Goal: Entertainment & Leisure: Consume media (video, audio)

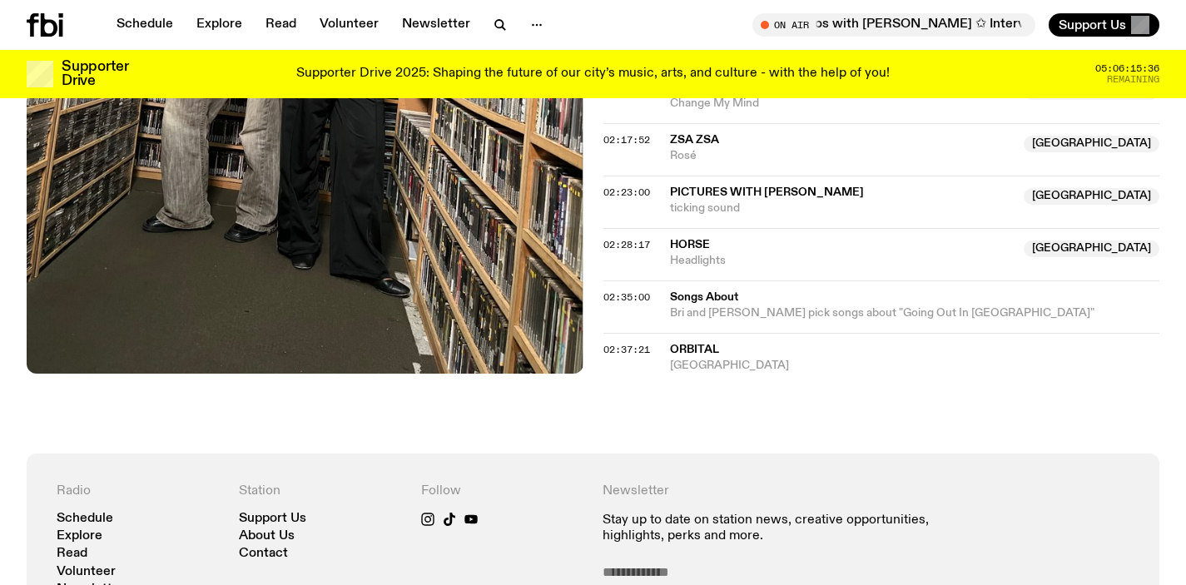
scroll to position [2085, 0]
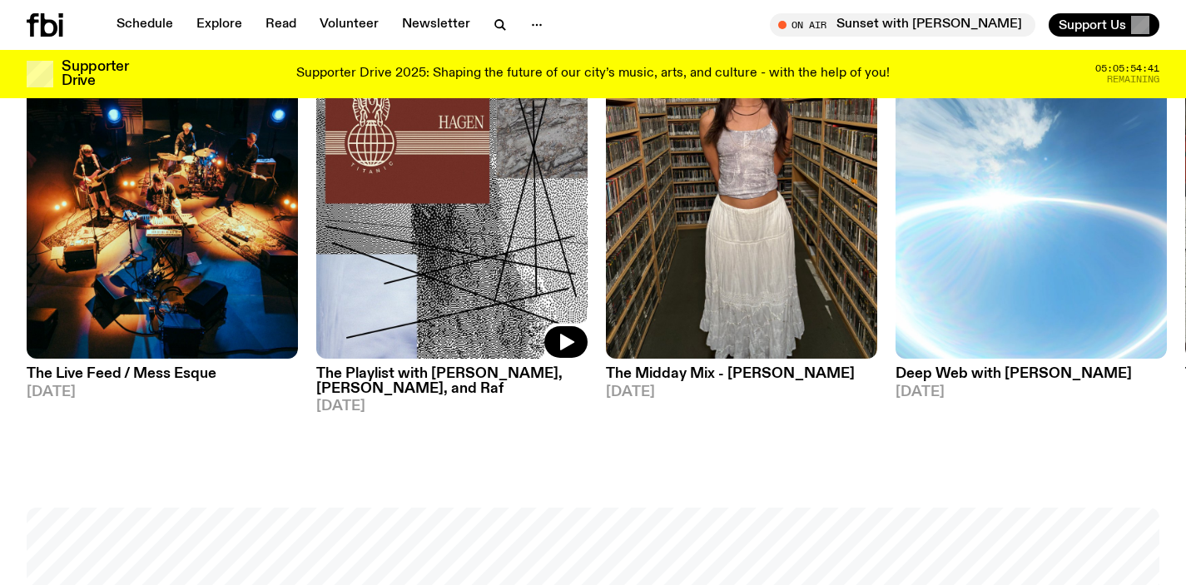
scroll to position [886, 0]
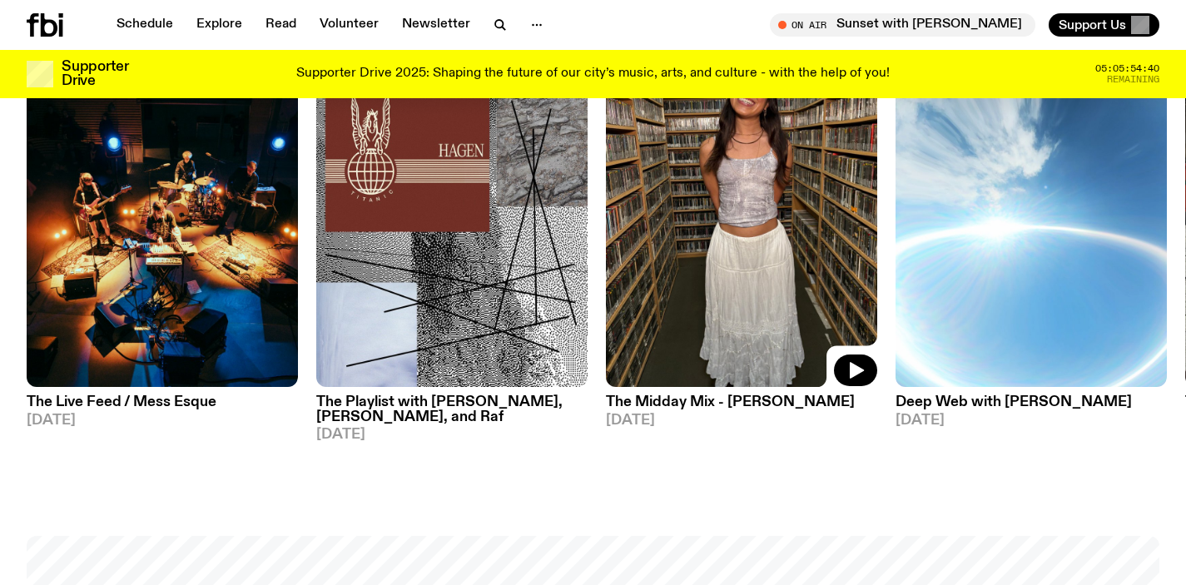
click at [756, 160] on img at bounding box center [741, 207] width 271 height 362
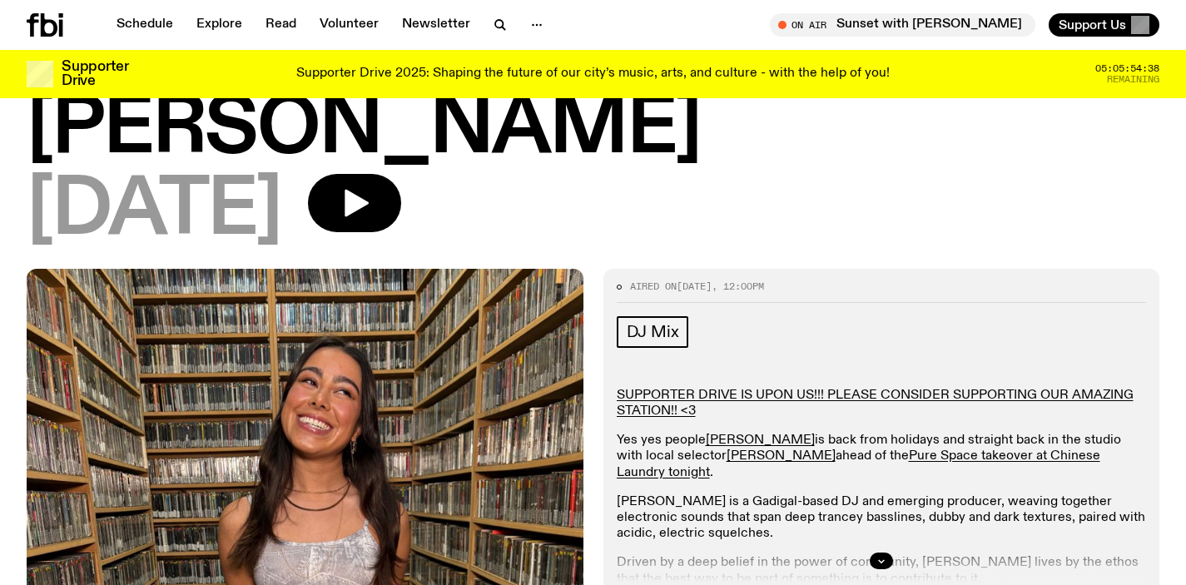
scroll to position [313, 0]
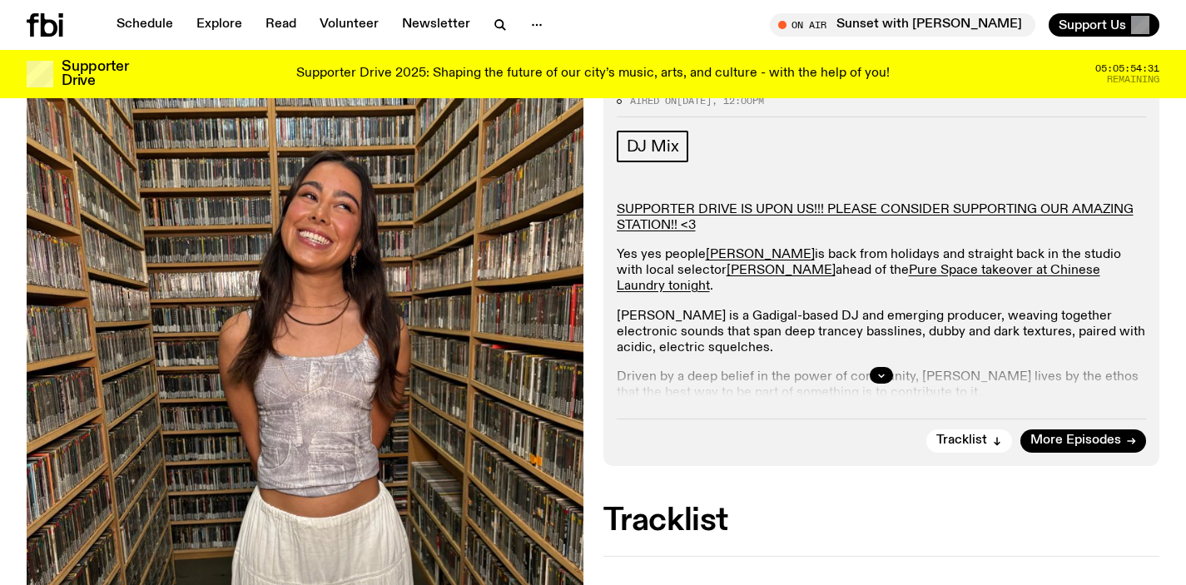
click at [863, 349] on div at bounding box center [882, 375] width 530 height 53
click at [878, 370] on icon "button" at bounding box center [881, 375] width 10 height 10
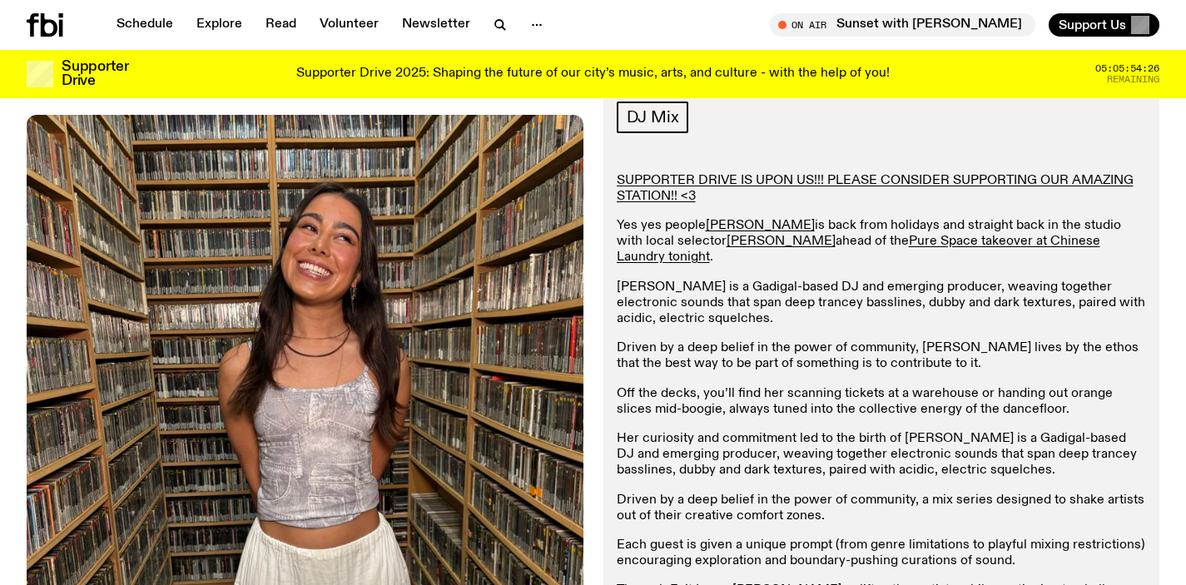
scroll to position [343, 0]
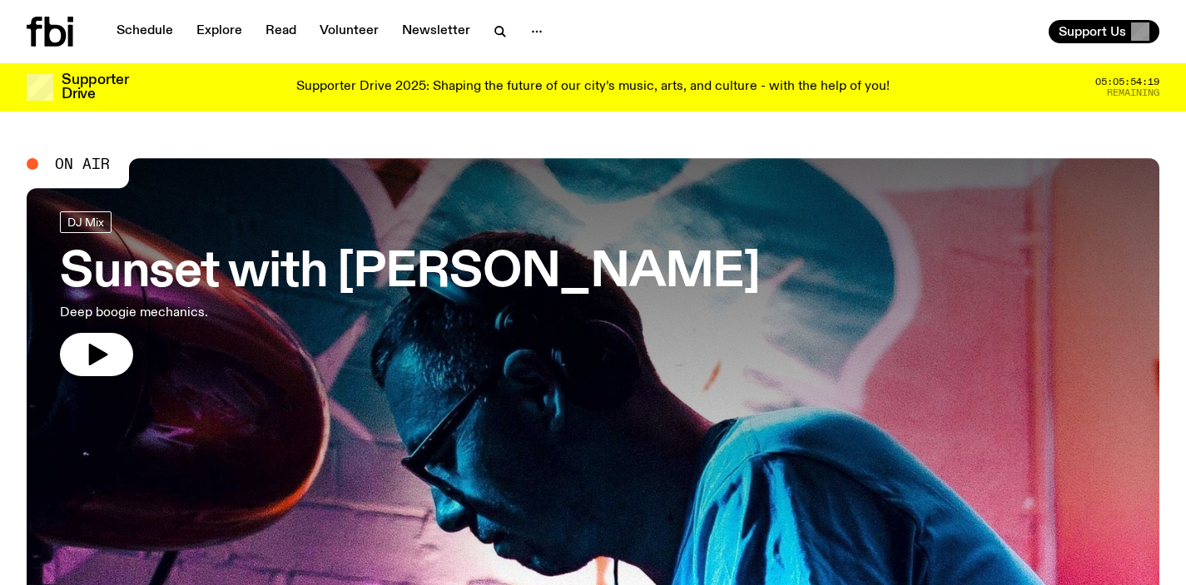
click at [320, 293] on h3 "Sunset with [PERSON_NAME]" at bounding box center [410, 273] width 700 height 47
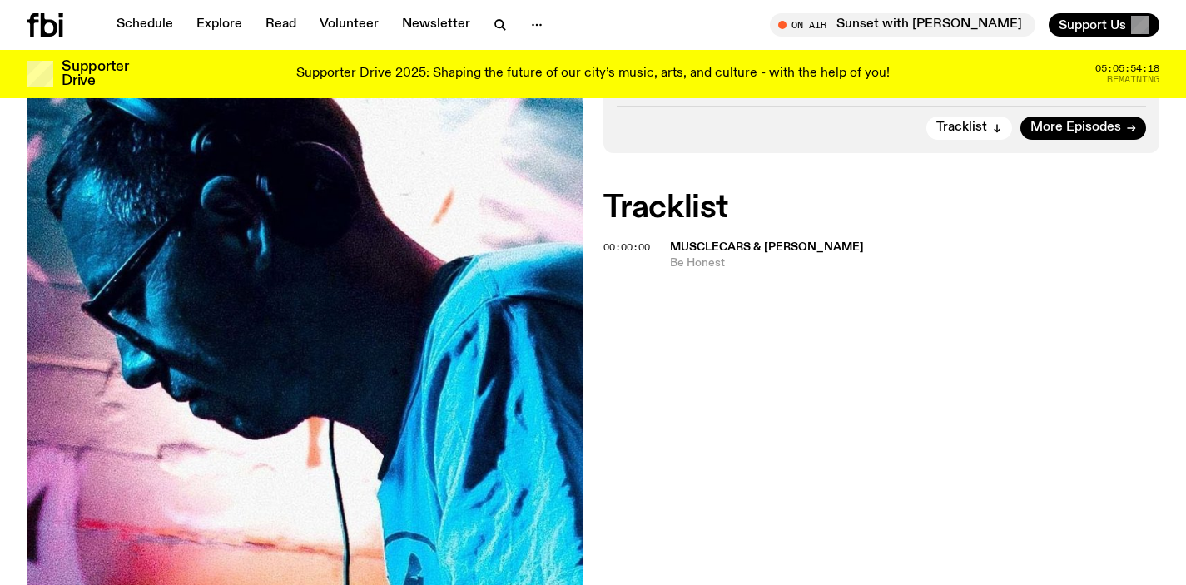
scroll to position [222, 0]
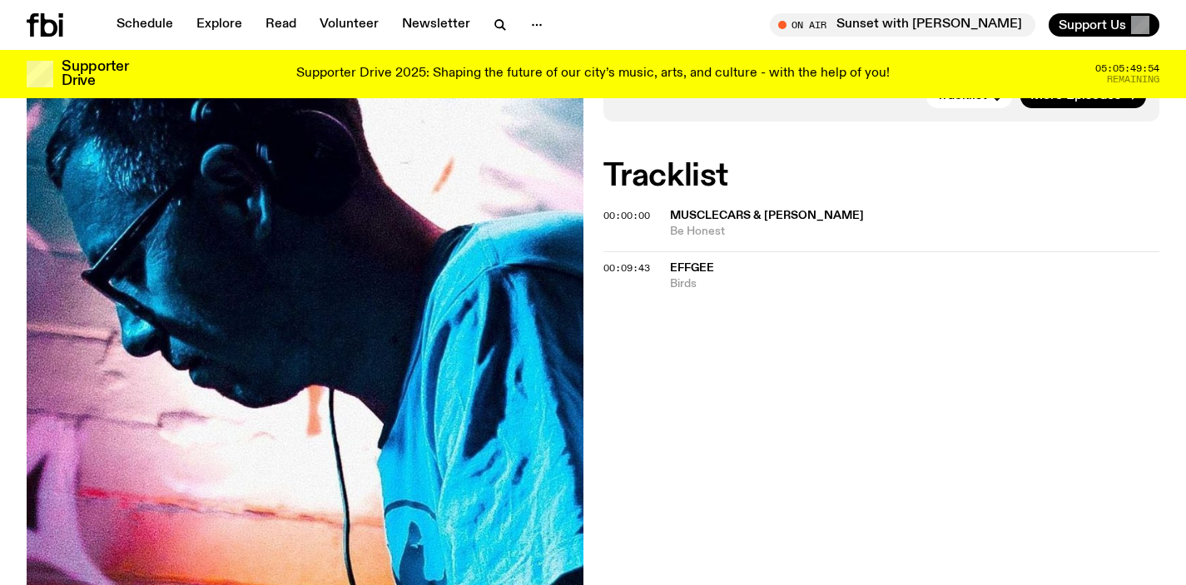
scroll to position [399, 0]
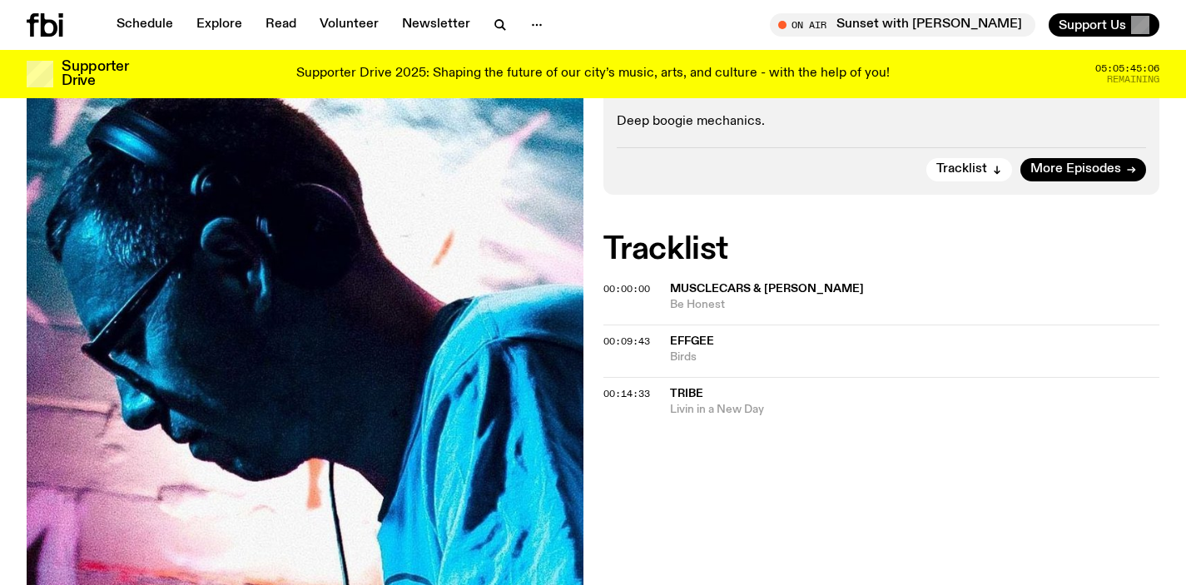
scroll to position [325, 0]
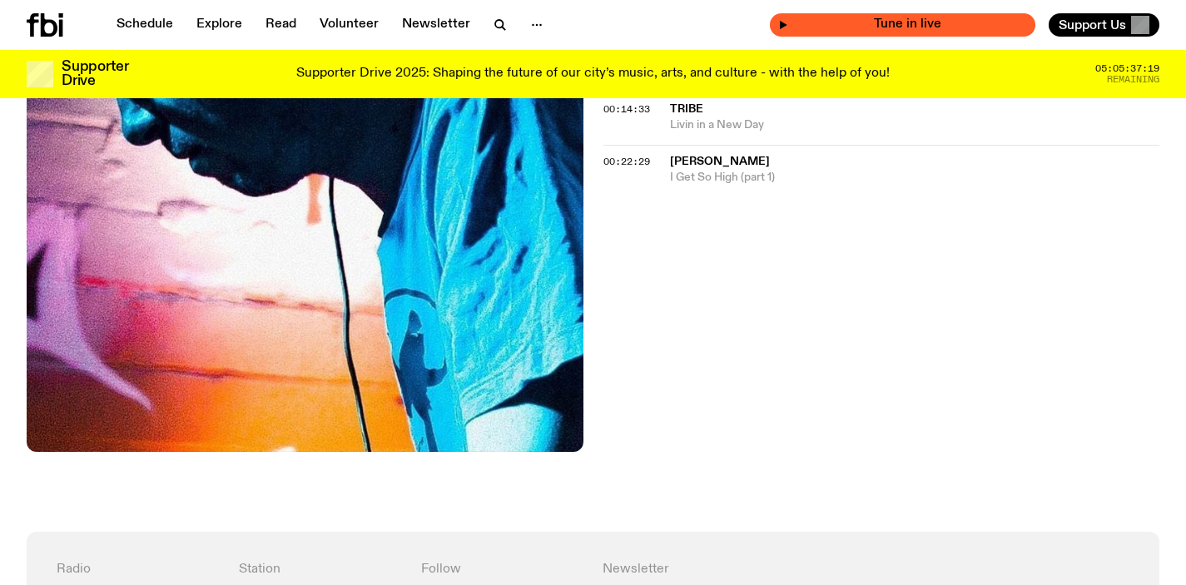
scroll to position [23, 0]
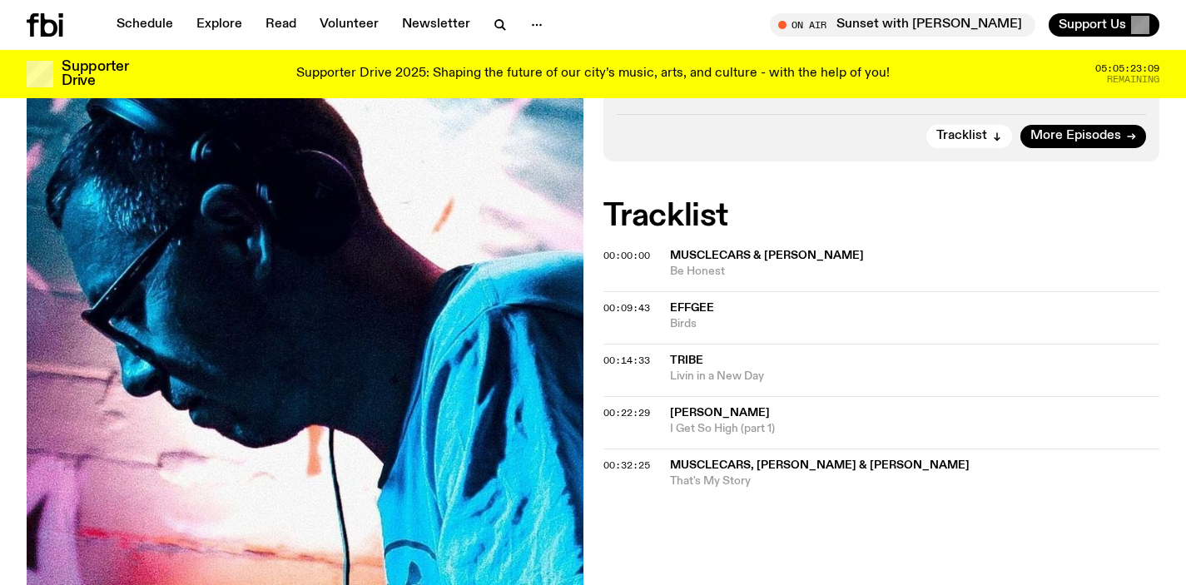
scroll to position [321, 0]
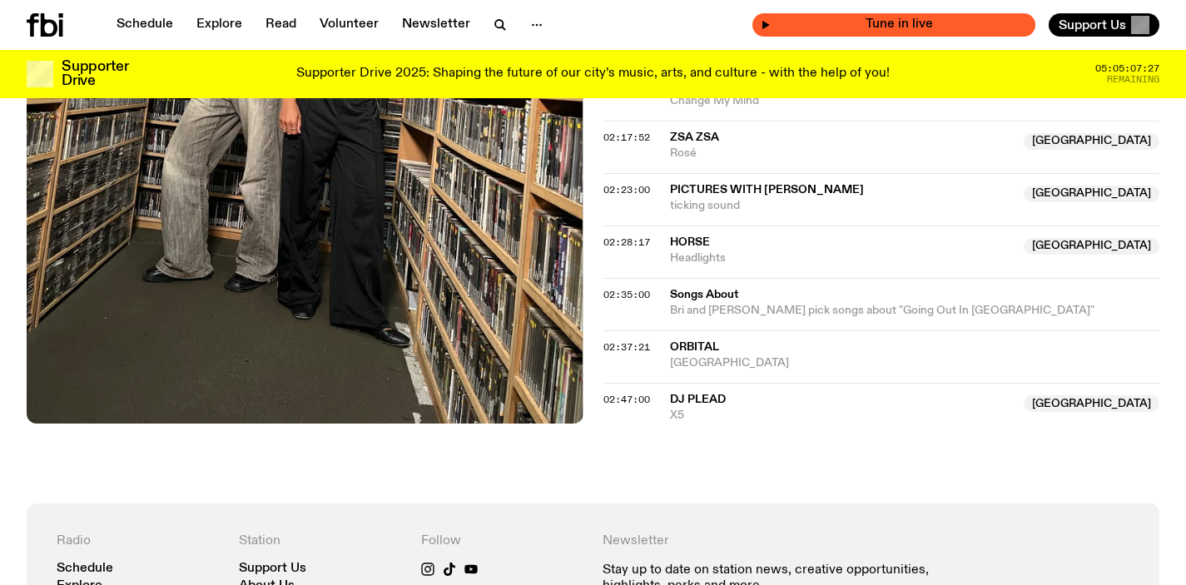
scroll to position [2442, 0]
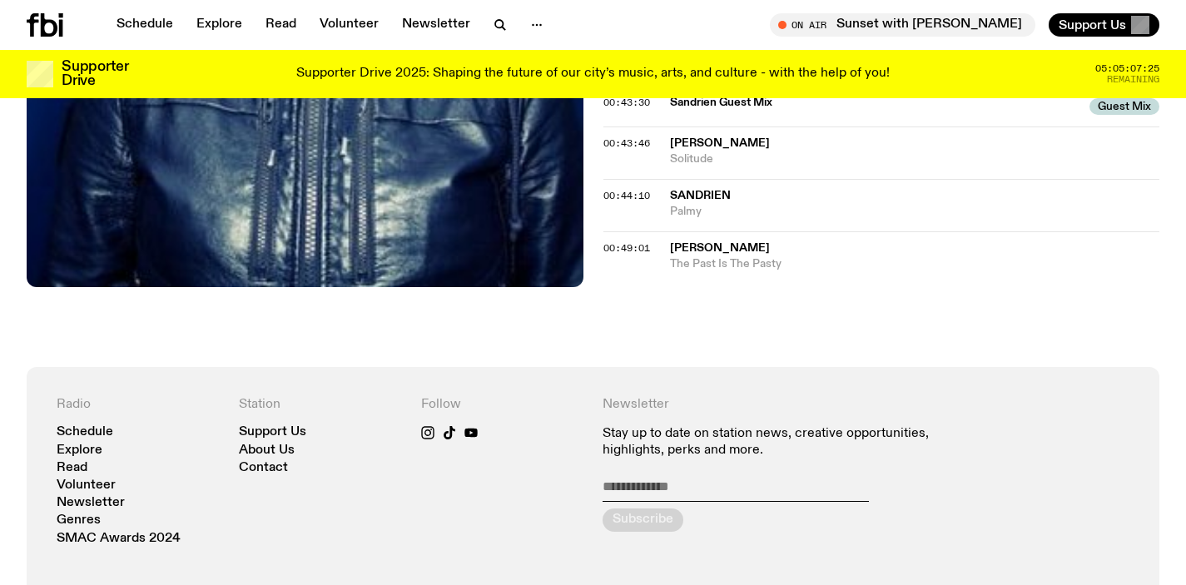
scroll to position [687, 0]
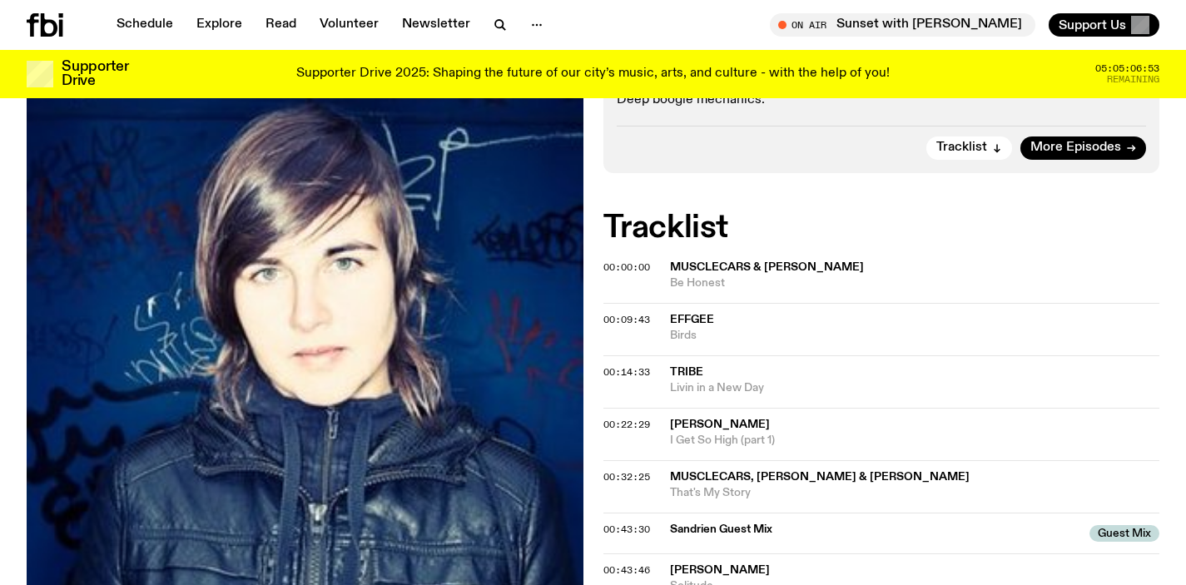
scroll to position [5, 0]
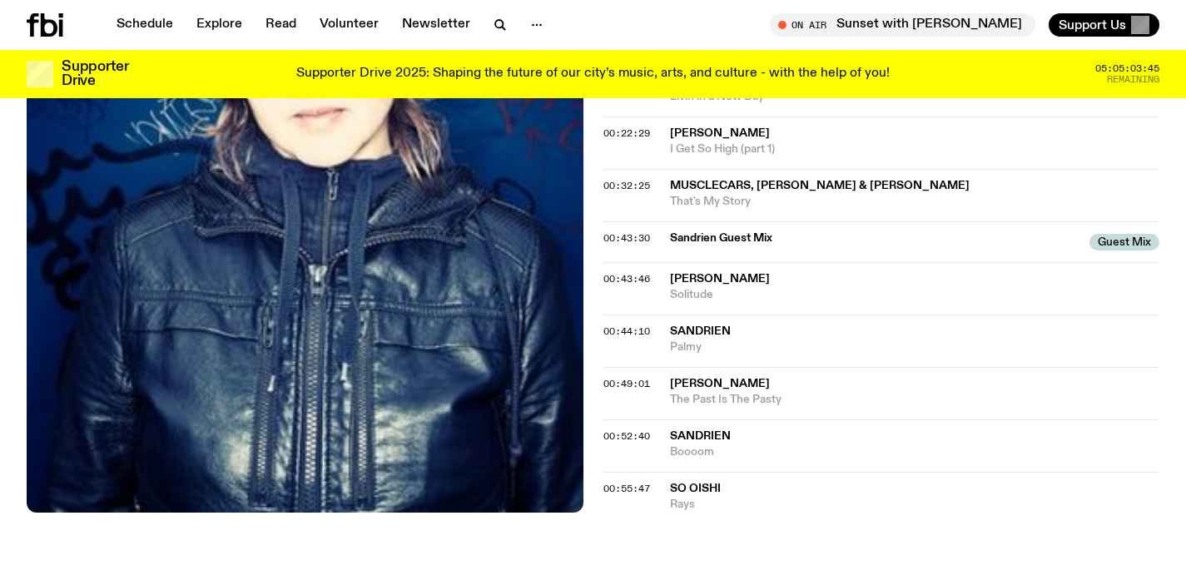
scroll to position [349, 0]
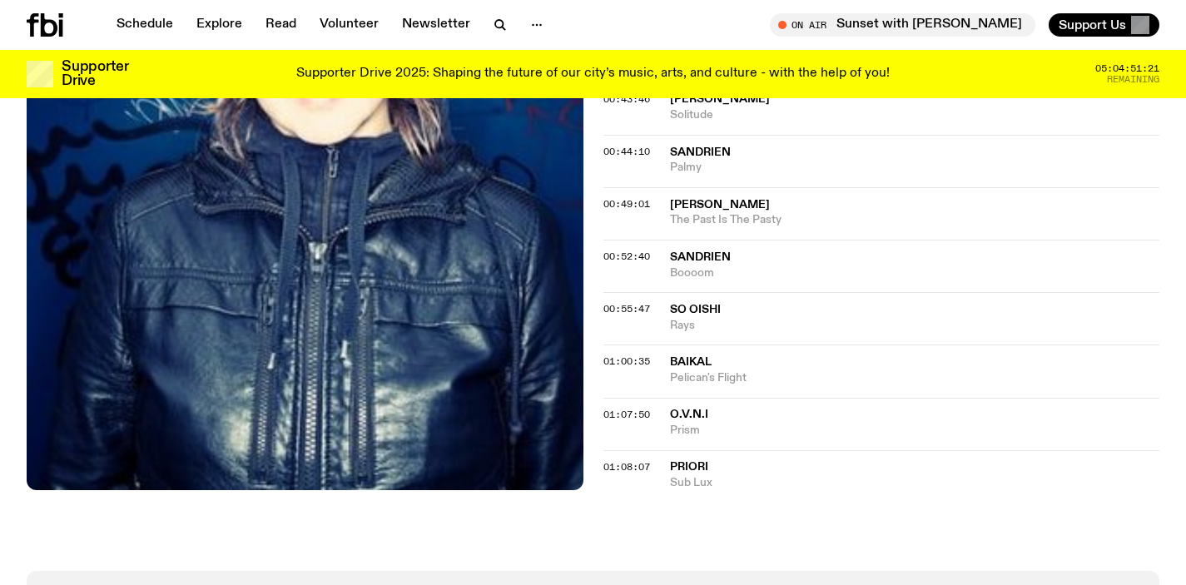
scroll to position [828, 0]
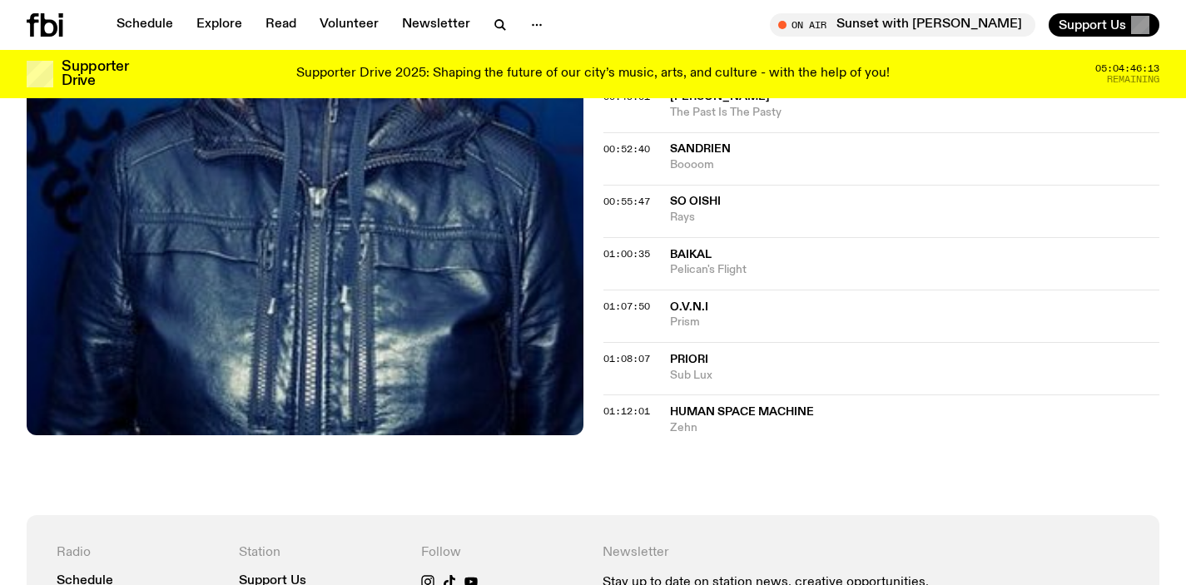
scroll to position [1082, 0]
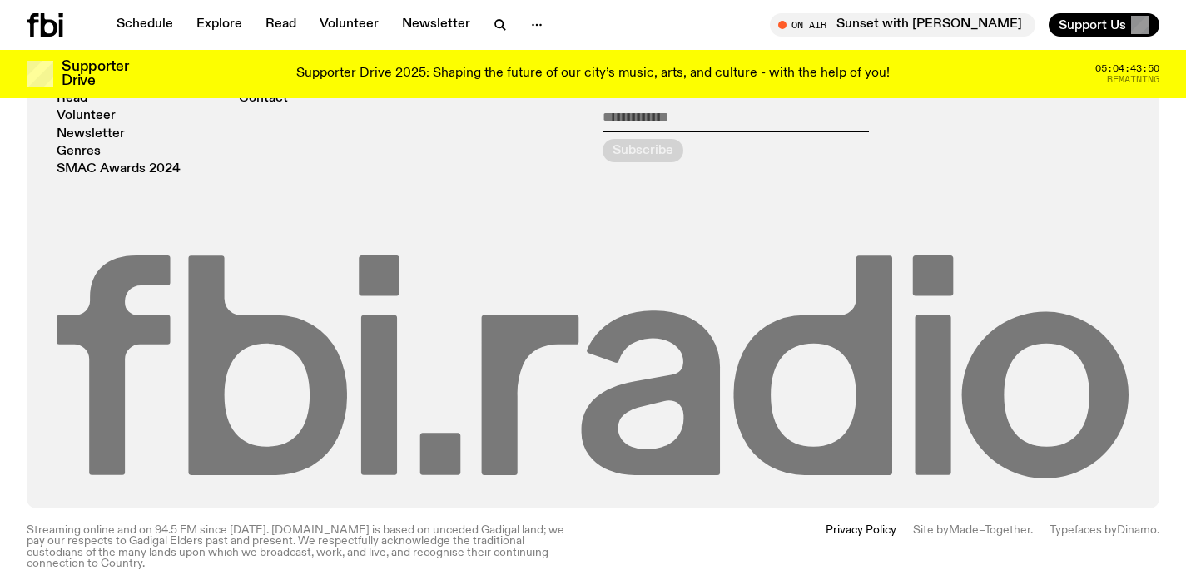
scroll to position [1186, 0]
